Goal: Transaction & Acquisition: Purchase product/service

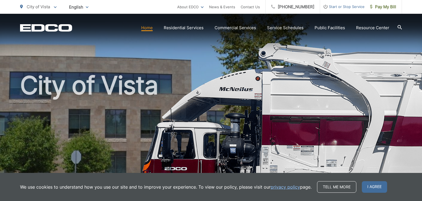
click at [149, 27] on link "Home" at bounding box center [147, 27] width 12 height 7
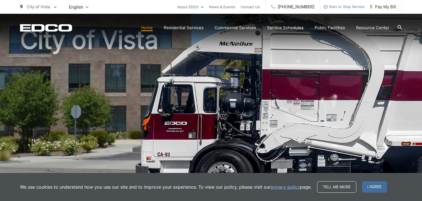
scroll to position [47, 0]
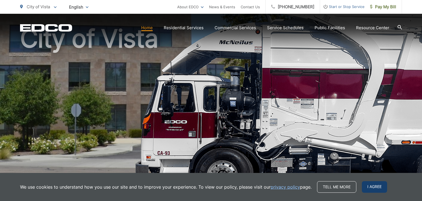
click at [370, 185] on span "I agree" at bounding box center [374, 187] width 25 height 12
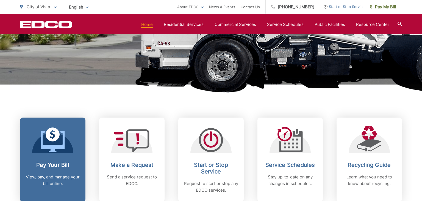
scroll to position [162, 0]
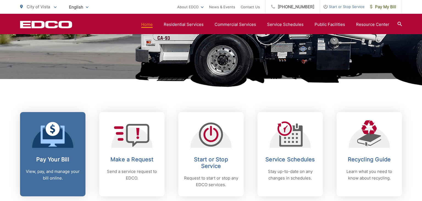
click at [51, 159] on h2 "Pay Your Bill" at bounding box center [53, 159] width 54 height 7
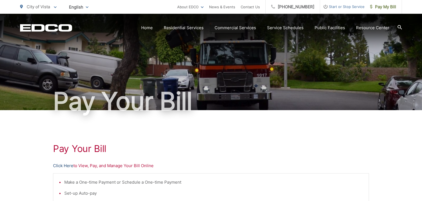
click at [62, 166] on link "Click Here" at bounding box center [63, 165] width 20 height 7
